Goal: Information Seeking & Learning: Learn about a topic

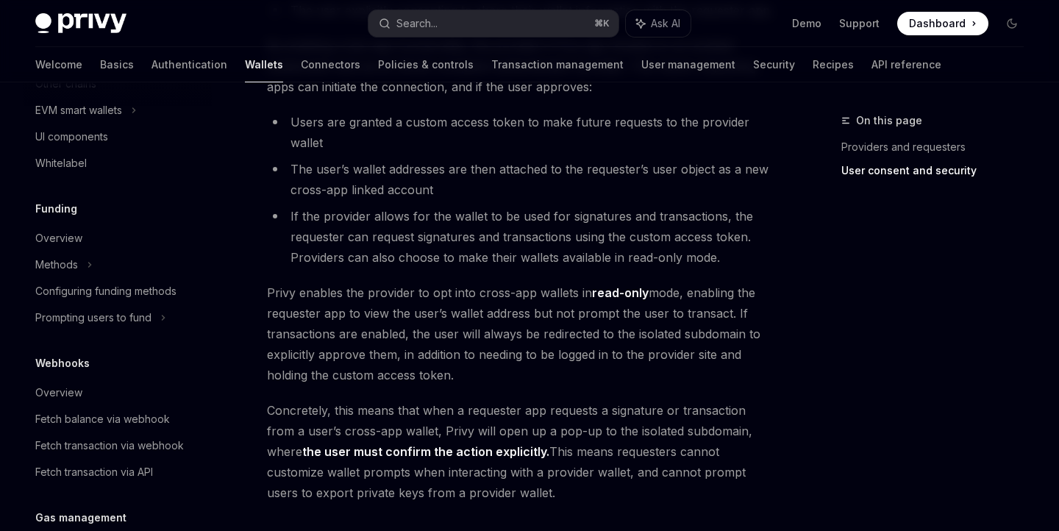
scroll to position [741, 0]
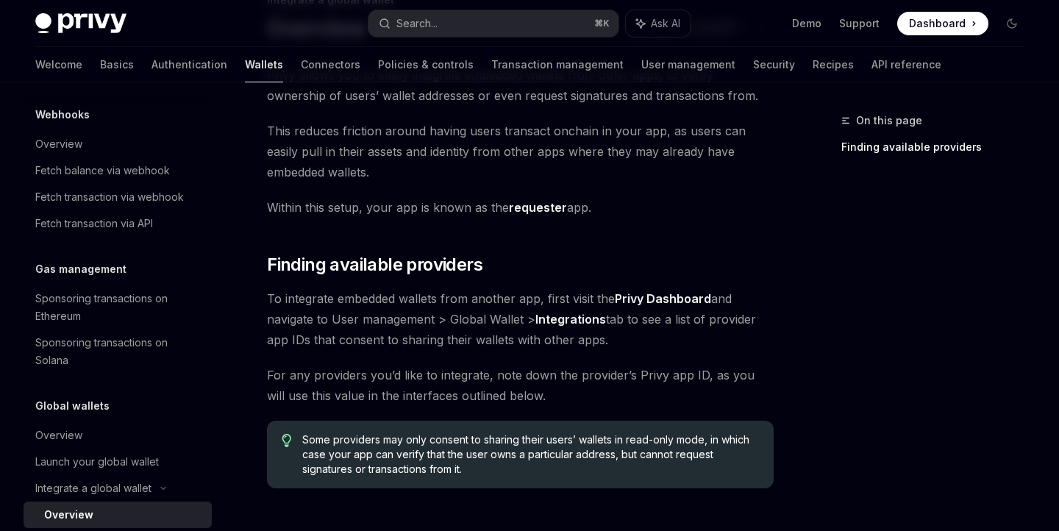
scroll to position [120, 0]
click at [556, 357] on div "Privy allows you to easily integrate embedded wallets from other apps, to verif…" at bounding box center [520, 276] width 507 height 423
click at [564, 281] on div "Privy allows you to easily integrate embedded wallets from other apps, to verif…" at bounding box center [520, 276] width 507 height 423
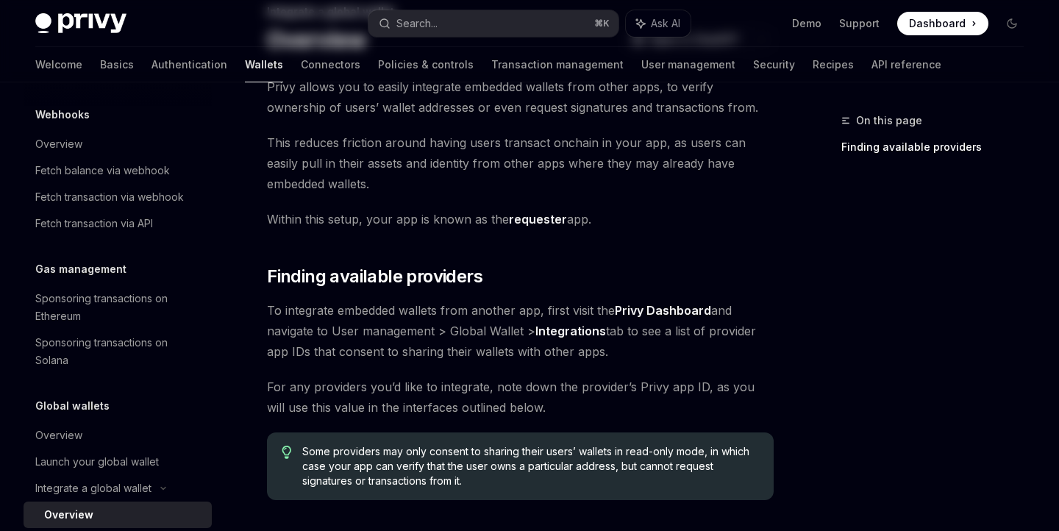
scroll to position [0, 0]
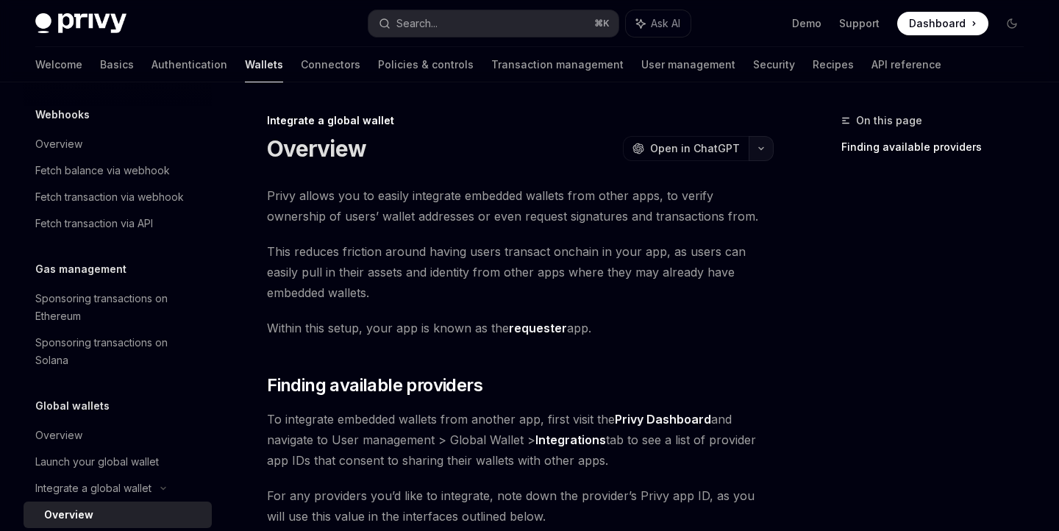
click at [767, 148] on button "button" at bounding box center [760, 148] width 25 height 25
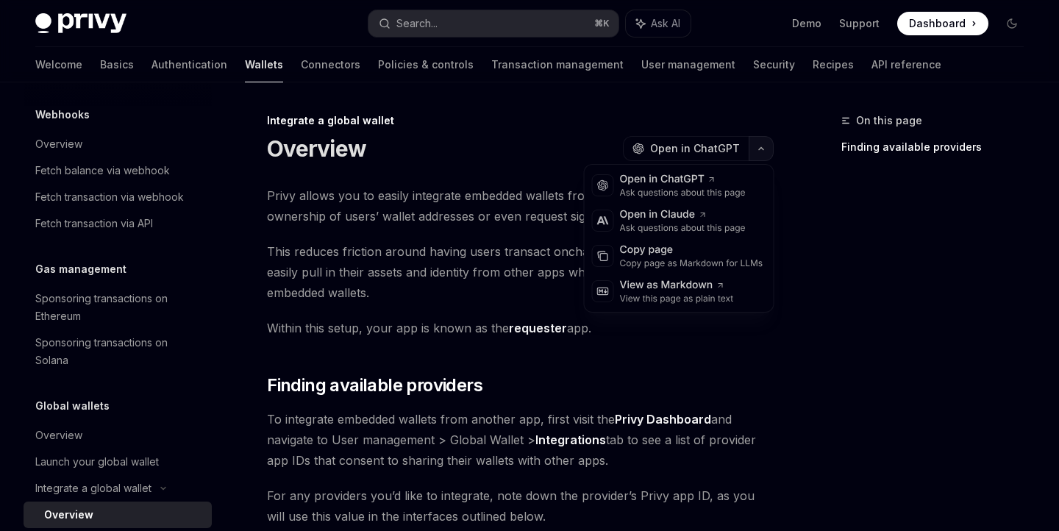
click at [766, 148] on icon "button" at bounding box center [761, 149] width 18 height 6
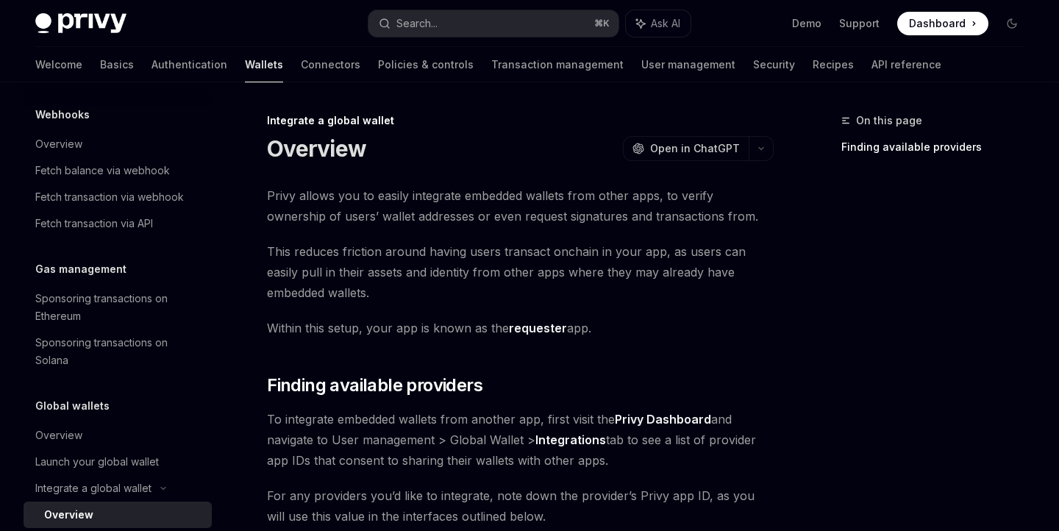
click at [83, 24] on img at bounding box center [80, 23] width 91 height 21
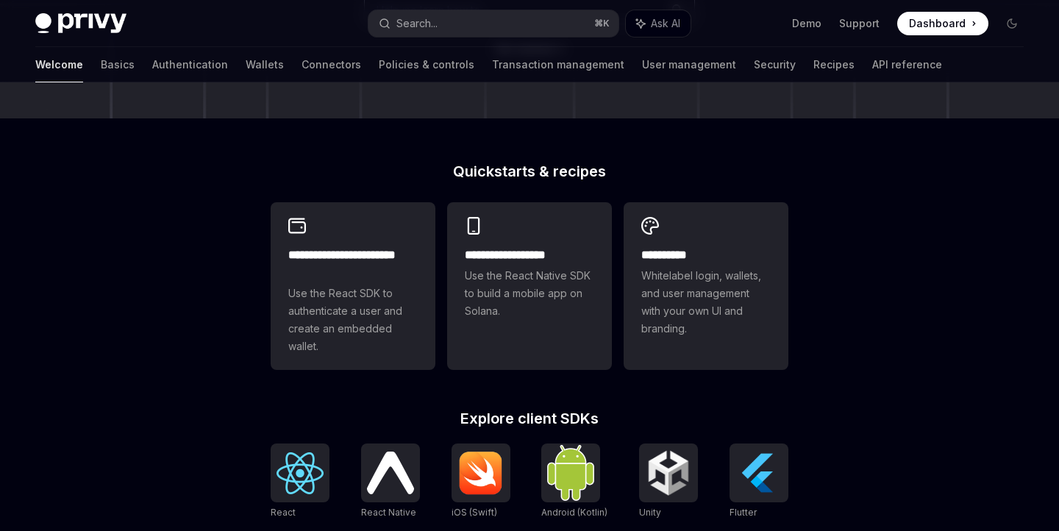
scroll to position [286, 0]
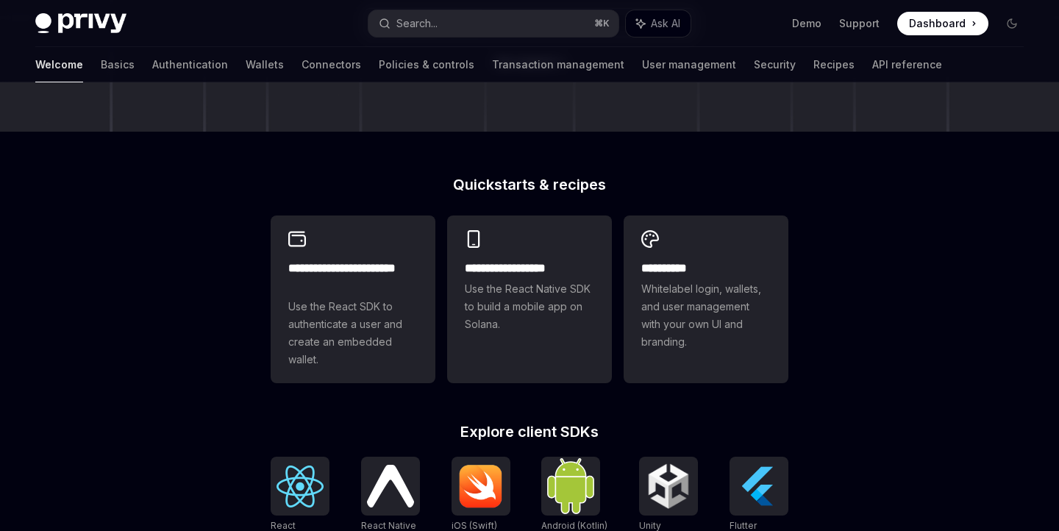
click at [545, 187] on div "**********" at bounding box center [529, 348] width 1059 height 1104
click at [107, 19] on img at bounding box center [80, 23] width 91 height 21
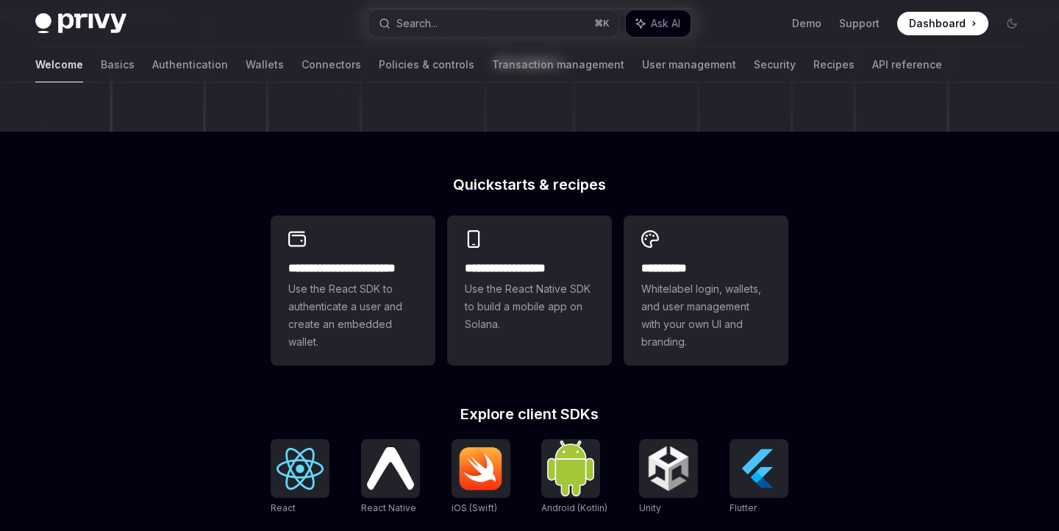
type textarea "*"
